Goal: Transaction & Acquisition: Book appointment/travel/reservation

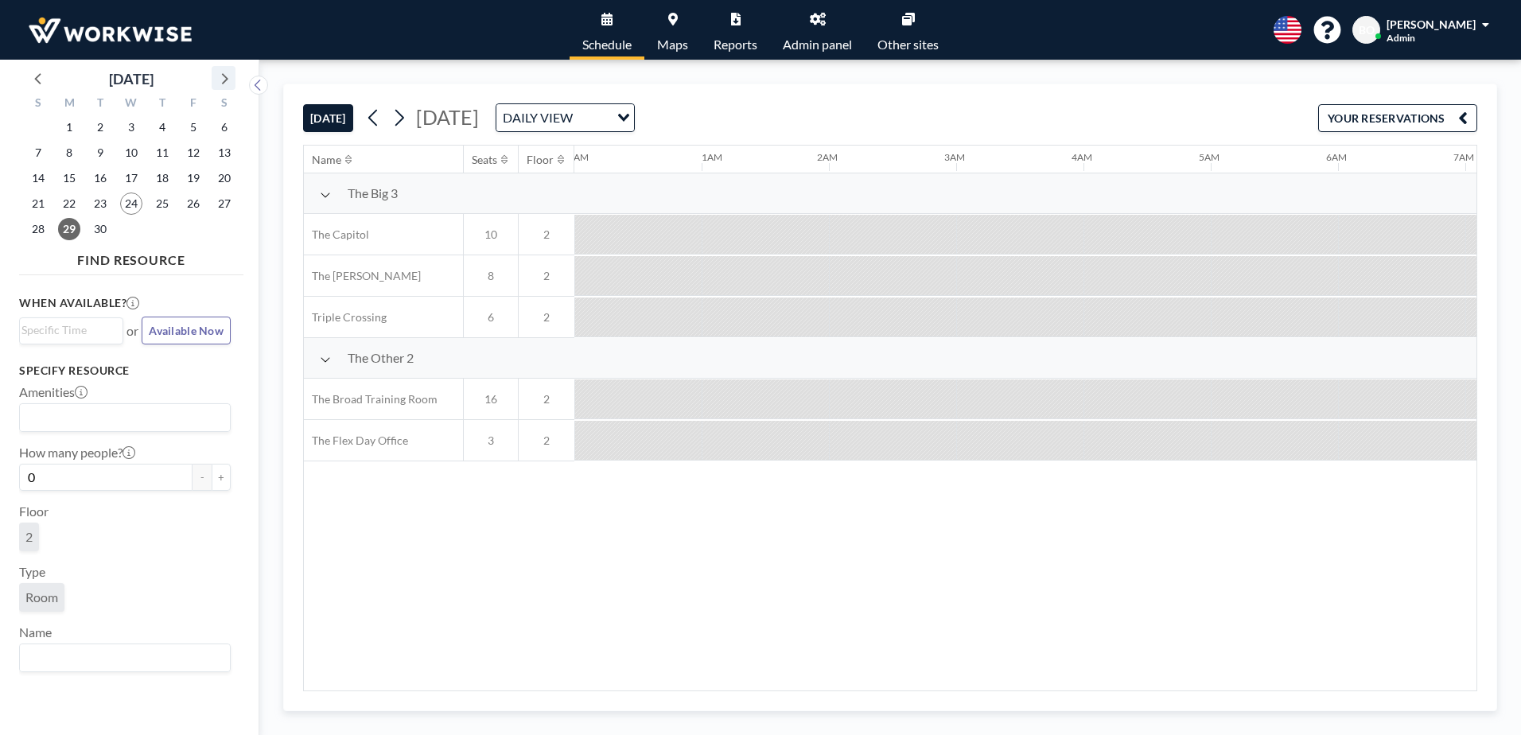
click at [232, 76] on icon at bounding box center [223, 78] width 21 height 21
click at [72, 150] on span "6" at bounding box center [69, 153] width 22 height 22
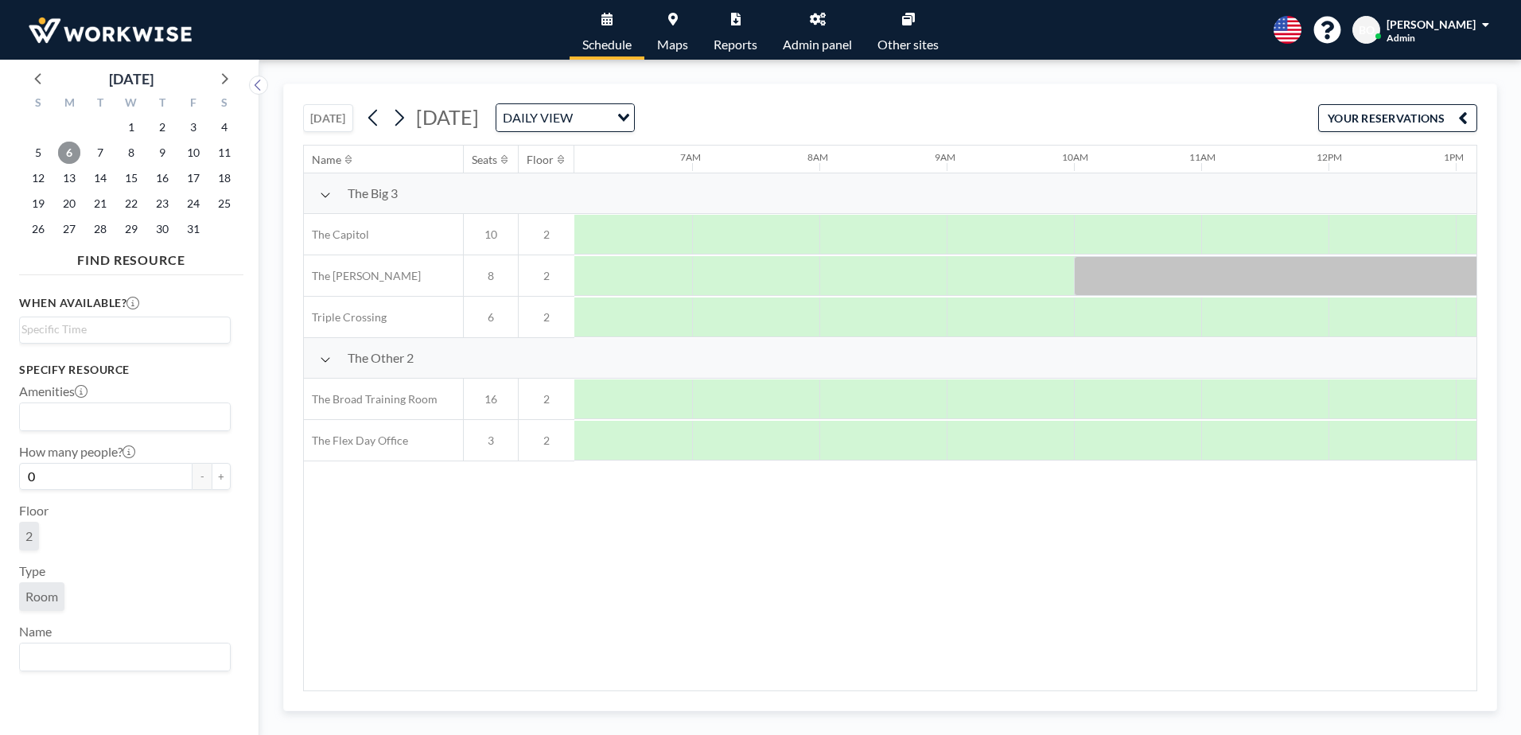
scroll to position [0, 891]
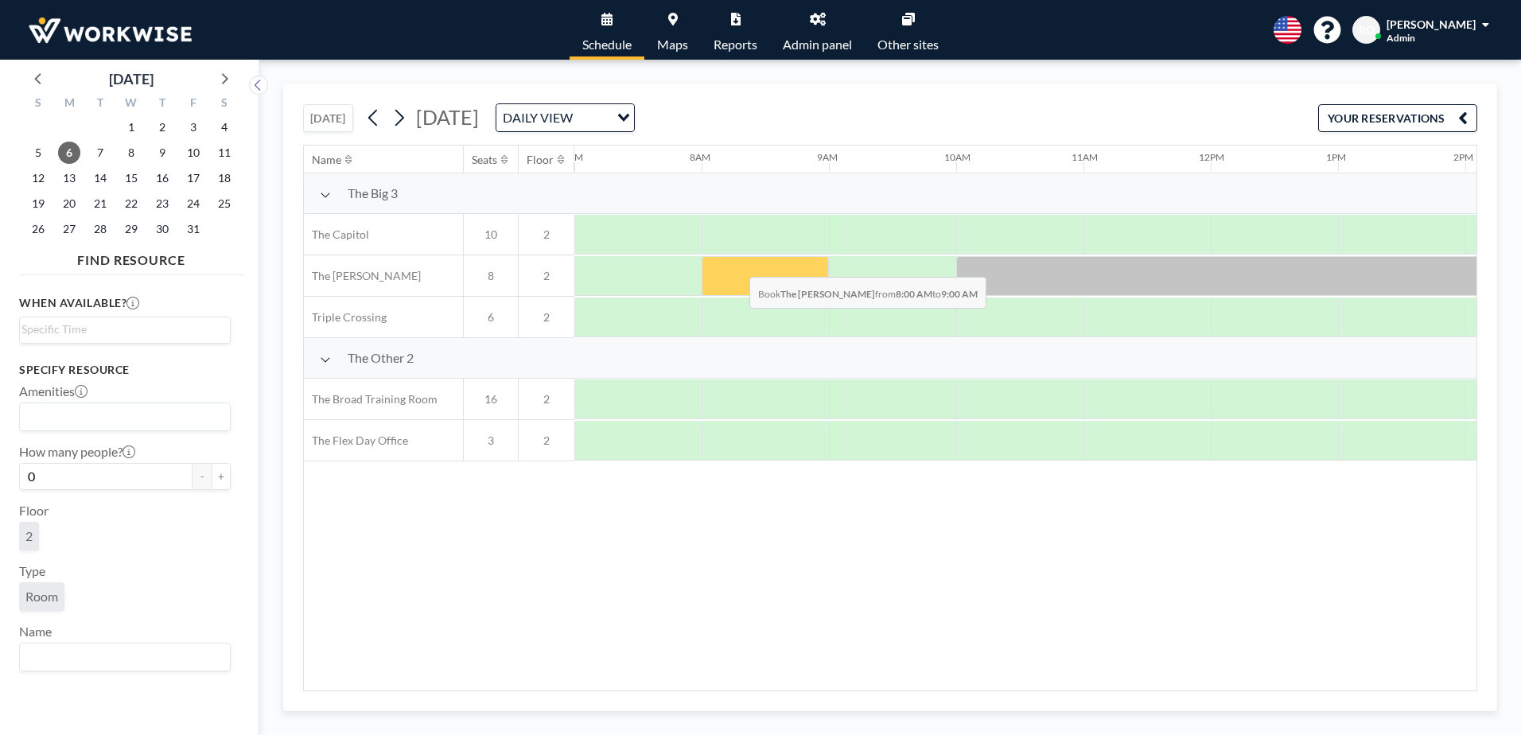
click at [737, 265] on div at bounding box center [765, 276] width 127 height 40
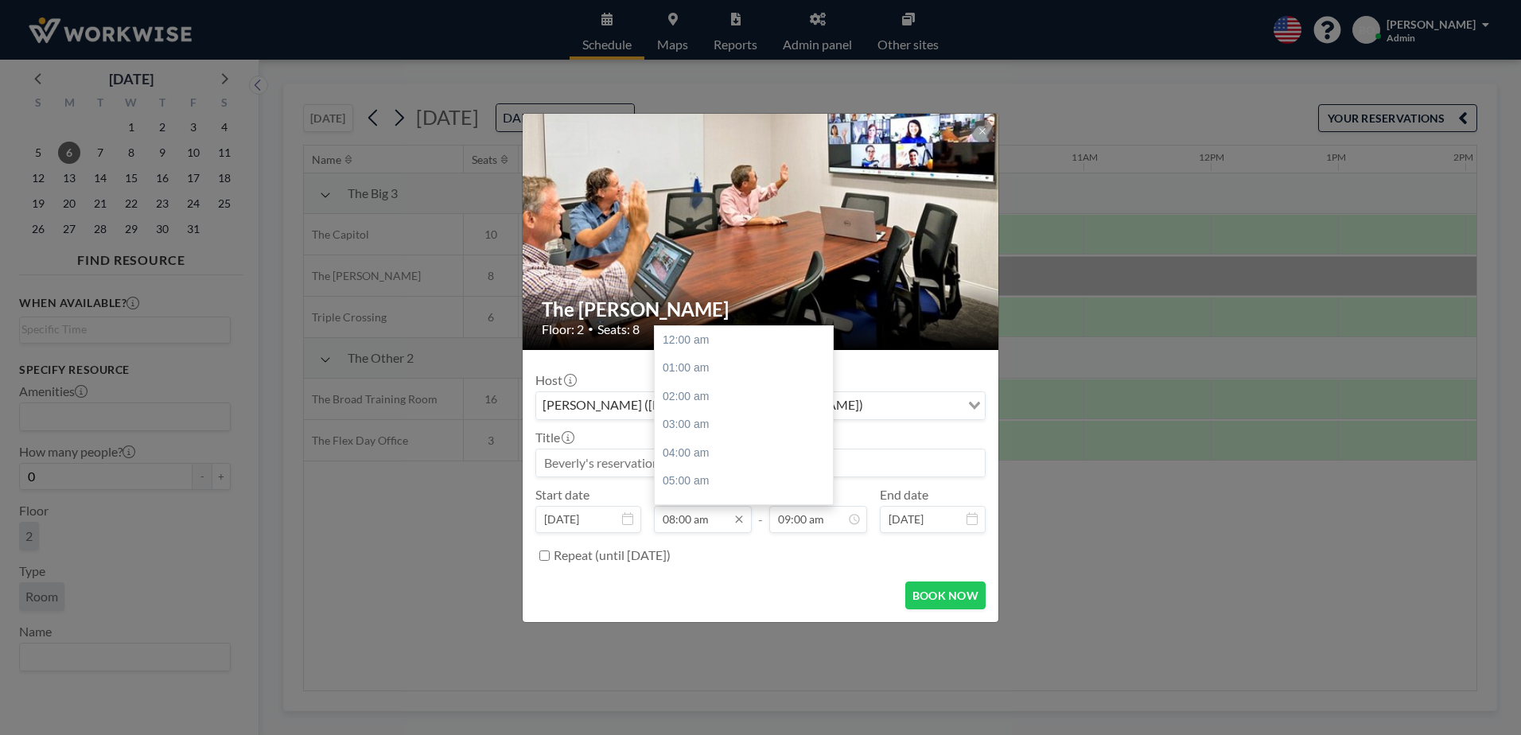
scroll to position [227, 0]
click at [712, 520] on input "08:00 am" at bounding box center [703, 519] width 98 height 27
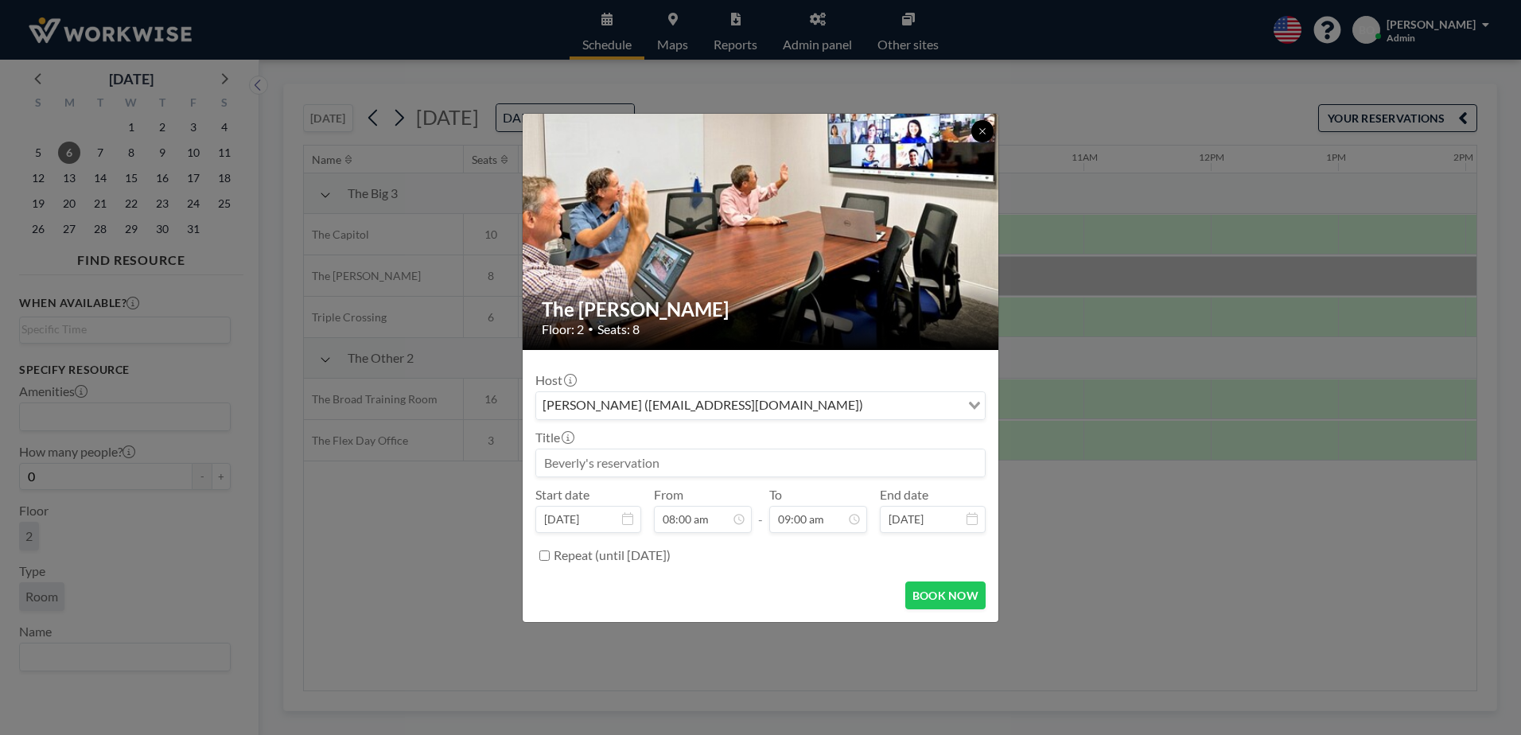
click at [986, 131] on icon at bounding box center [983, 131] width 10 height 10
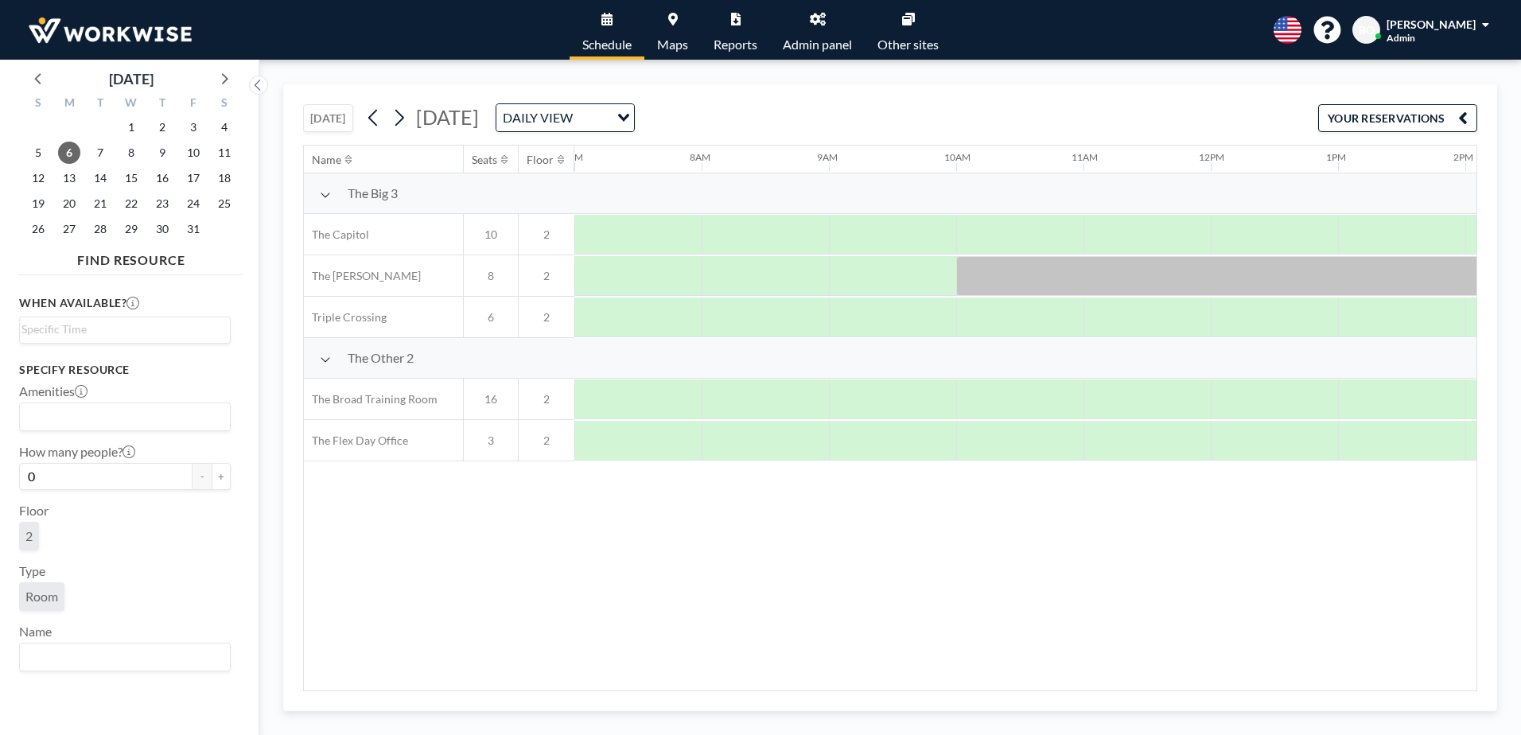
click at [1481, 24] on div "[PERSON_NAME]" at bounding box center [1437, 24] width 103 height 16
click at [822, 13] on icon at bounding box center [818, 19] width 16 height 13
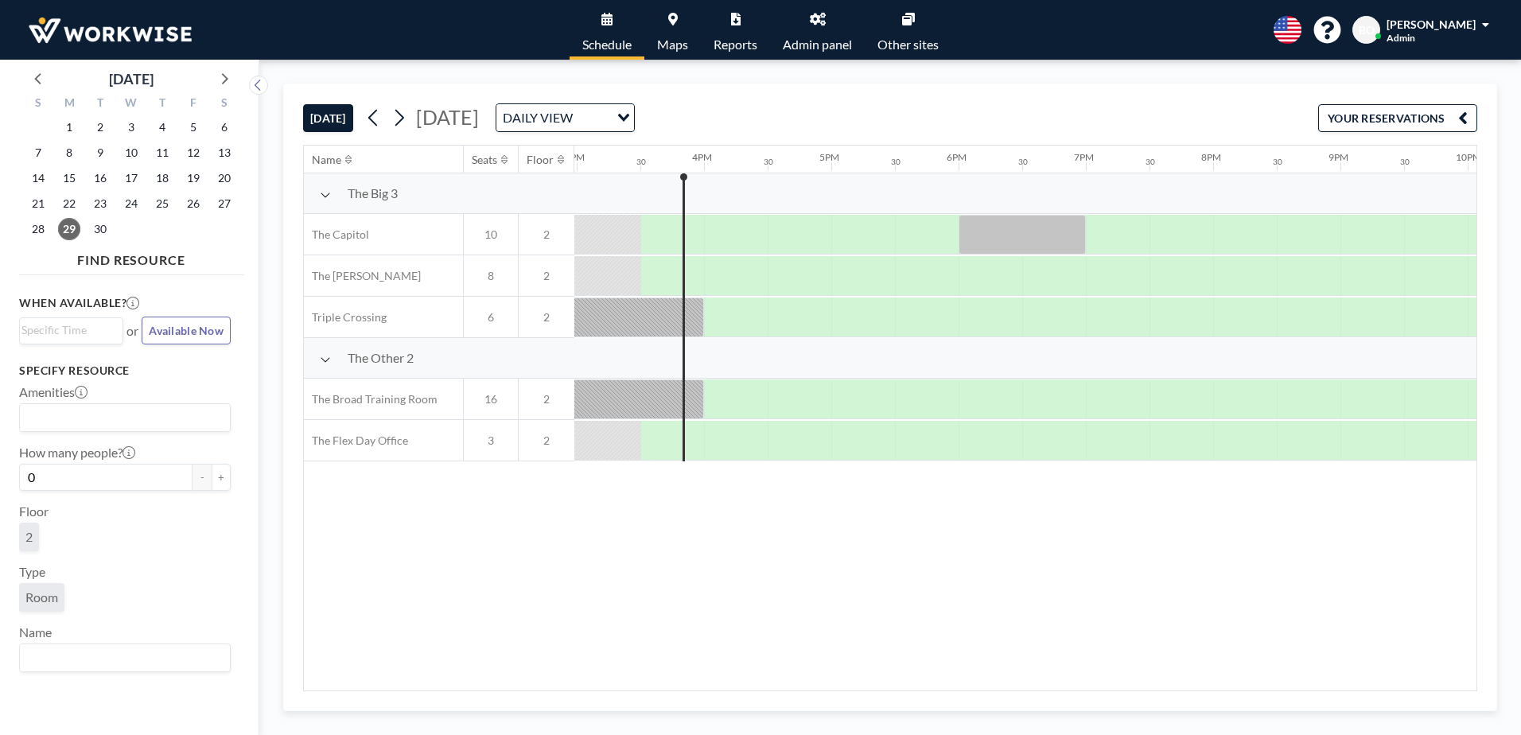
scroll to position [0, 1909]
click at [221, 83] on icon at bounding box center [223, 78] width 21 height 21
click at [70, 155] on span "6" at bounding box center [69, 153] width 22 height 22
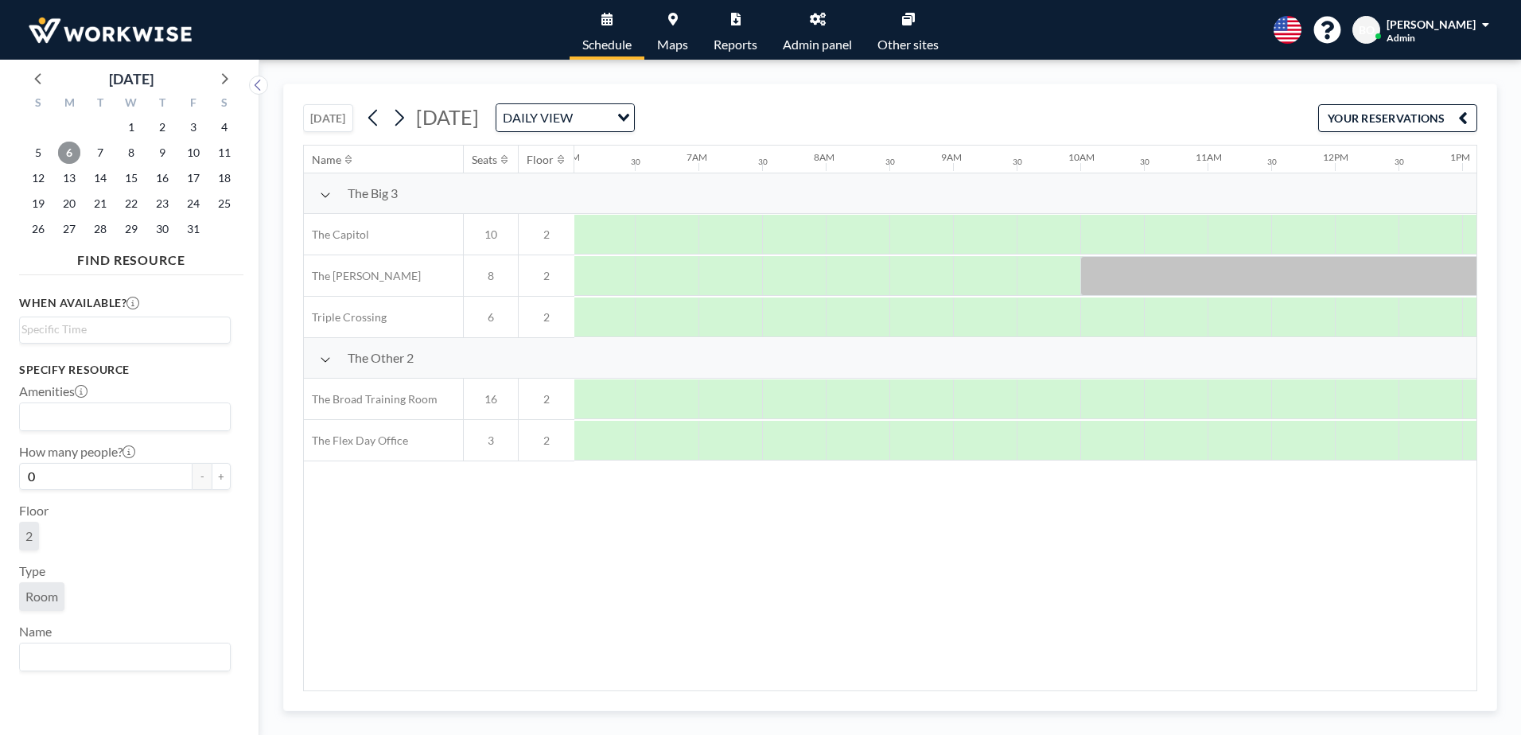
scroll to position [0, 955]
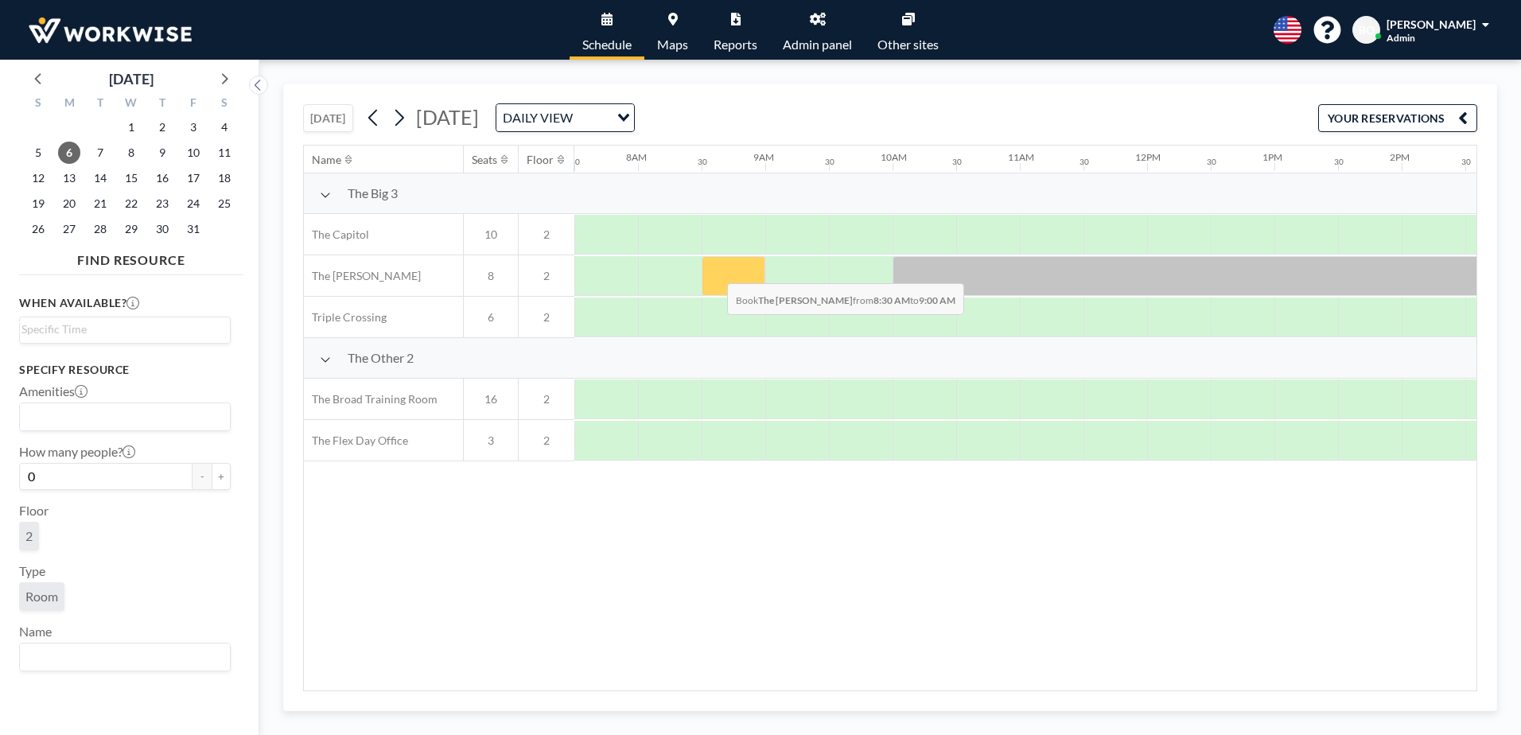
click at [714, 271] on div at bounding box center [734, 276] width 64 height 40
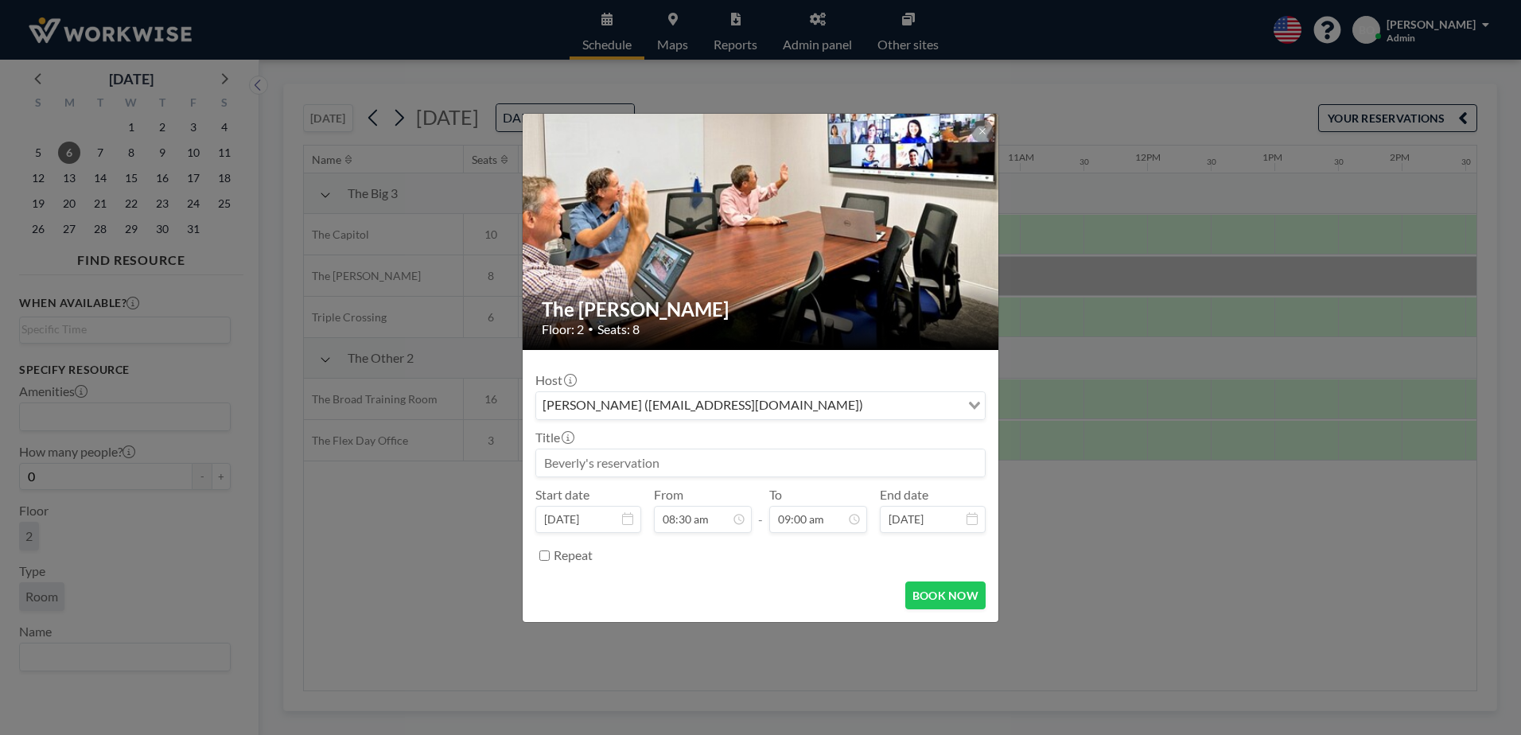
click at [749, 406] on div "[PERSON_NAME] ([EMAIL_ADDRESS][DOMAIN_NAME])" at bounding box center [748, 404] width 424 height 24
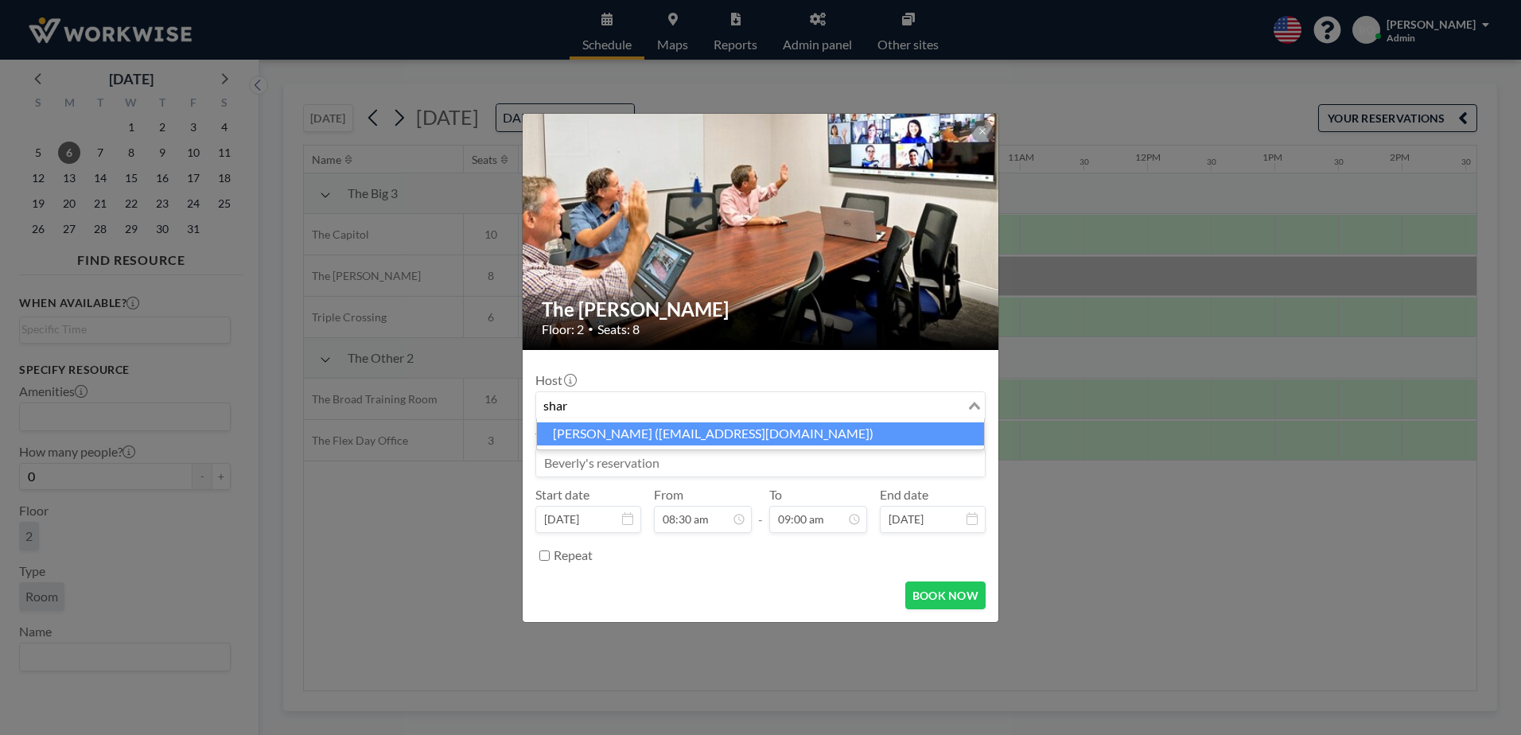
click at [767, 430] on li "Sharon LaRoe (stlaroe@verizon.net)" at bounding box center [760, 433] width 447 height 23
type input "shar"
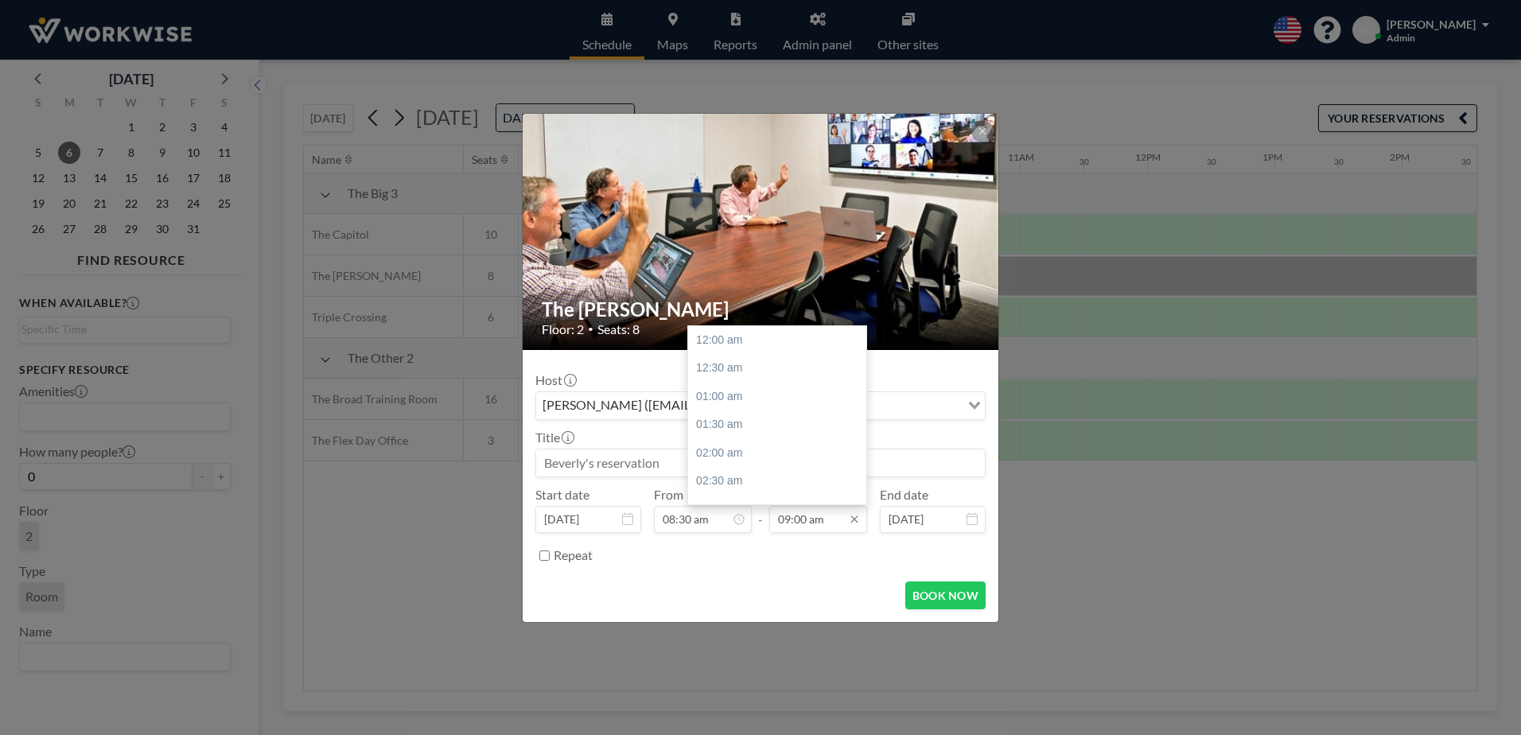
scroll to position [510, 0]
click at [742, 369] on div "09:30 am" at bounding box center [781, 368] width 186 height 29
type input "09:30 am"
click at [659, 462] on input at bounding box center [760, 462] width 449 height 27
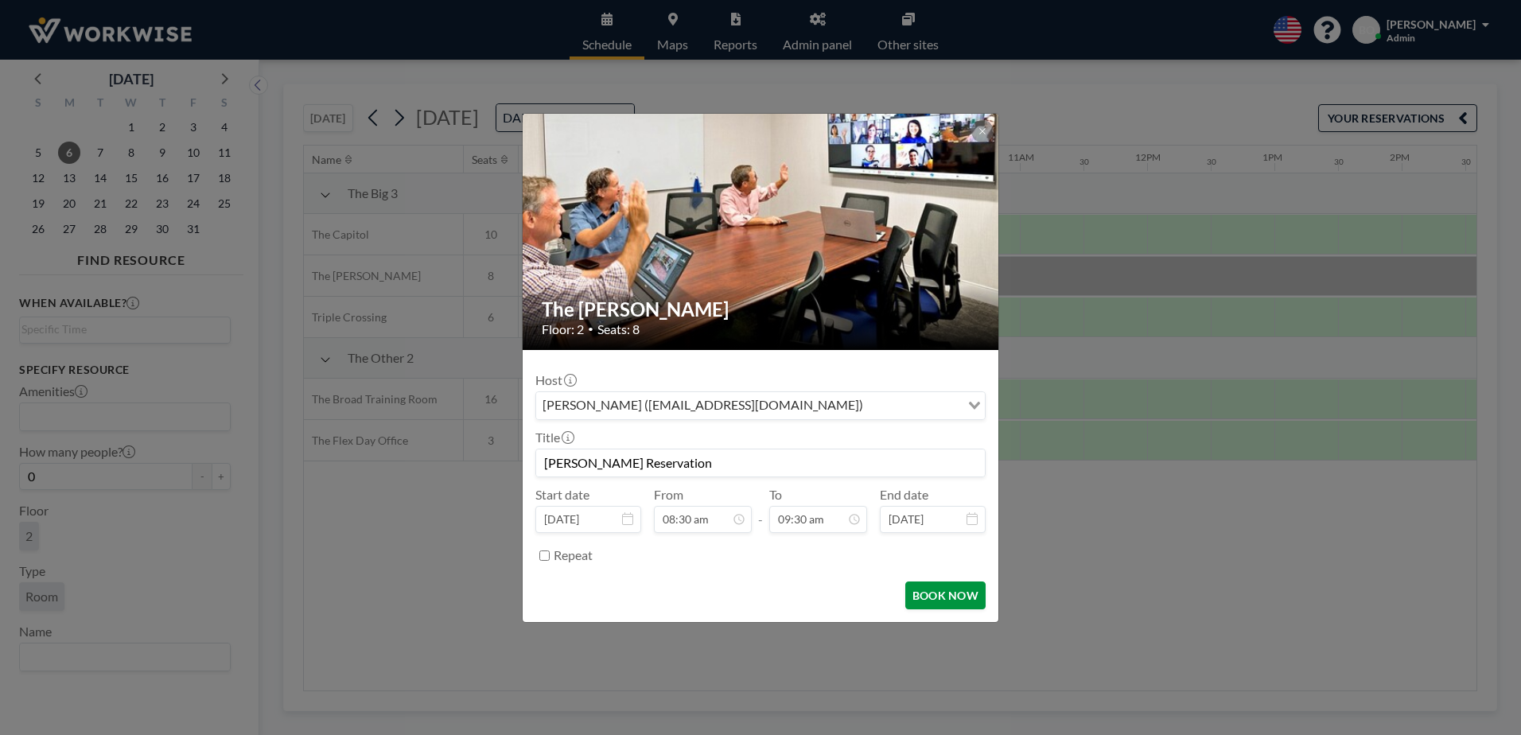
type input "Sharon LaRoe Reservation"
click at [955, 594] on button "BOOK NOW" at bounding box center [945, 595] width 80 height 28
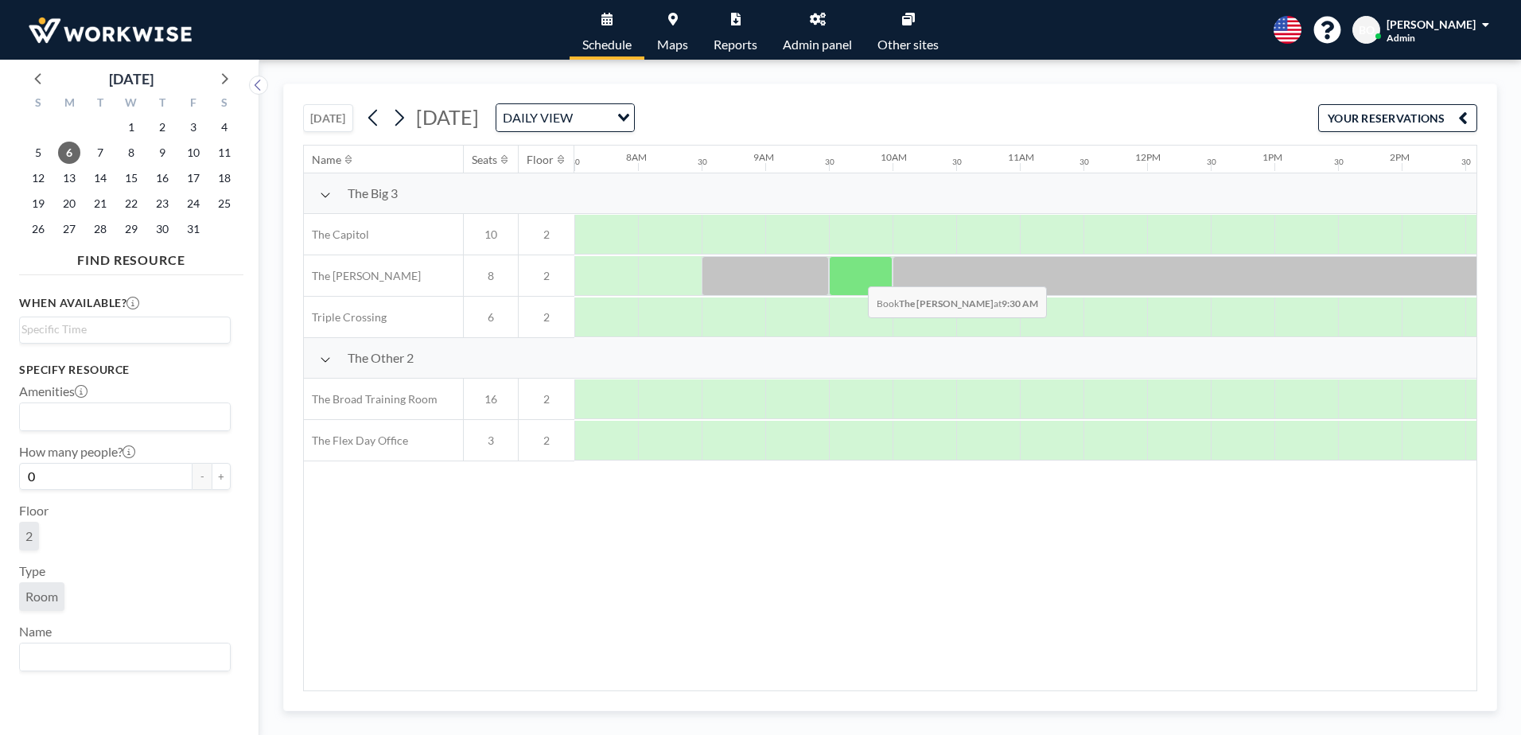
click at [855, 274] on div at bounding box center [861, 276] width 64 height 40
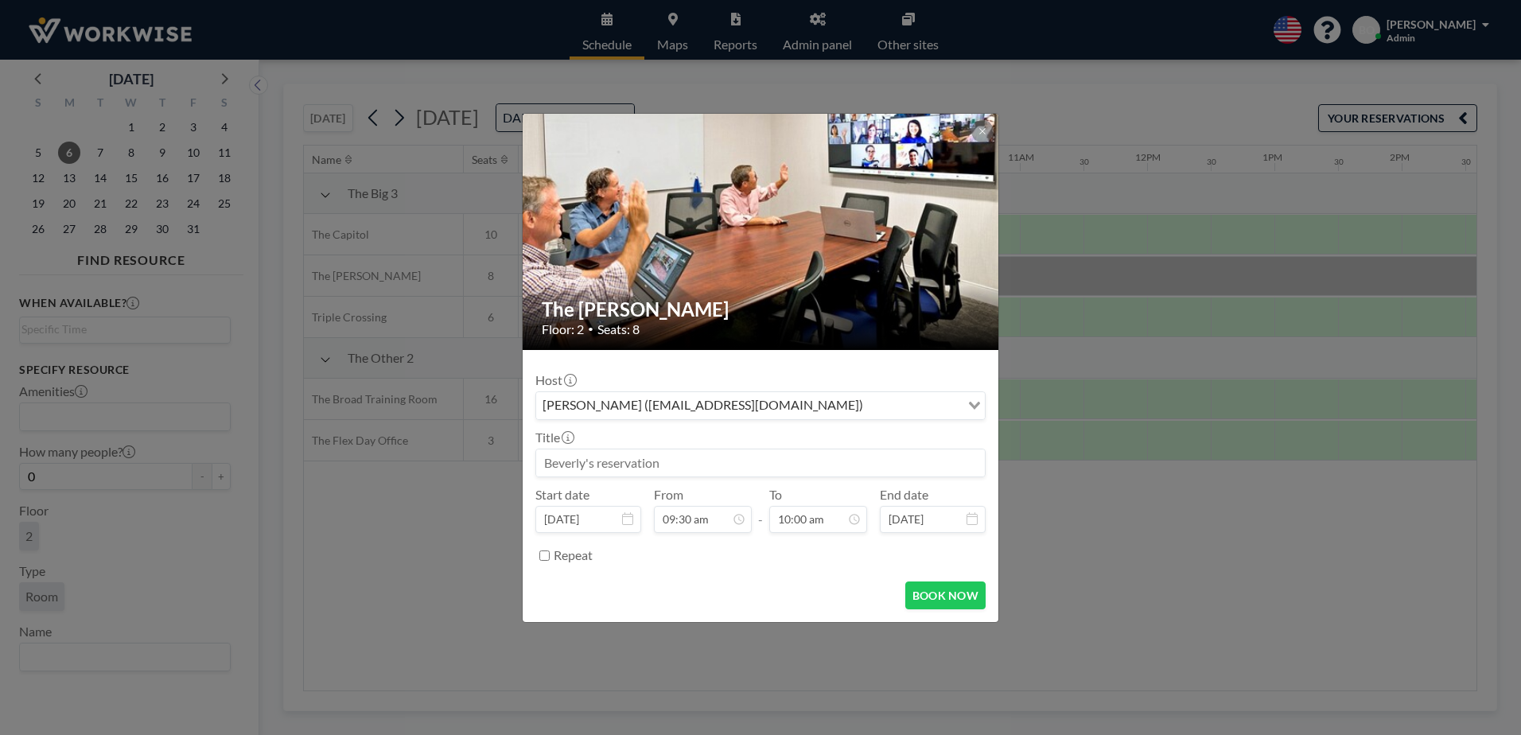
click at [686, 465] on input at bounding box center [760, 462] width 449 height 27
type input "Block Out Schedule"
click at [935, 587] on button "BOOK NOW" at bounding box center [945, 595] width 80 height 28
